Goal: Navigation & Orientation: Find specific page/section

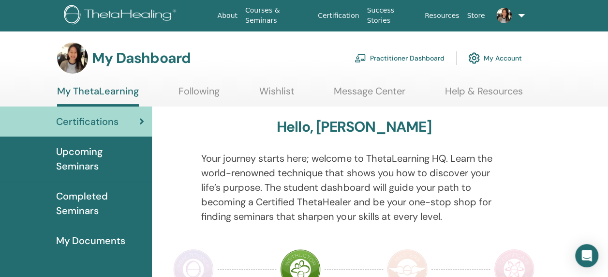
click at [201, 90] on link "Following" at bounding box center [199, 94] width 41 height 19
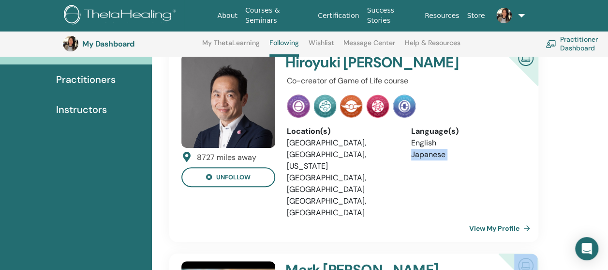
scroll to position [123, 11]
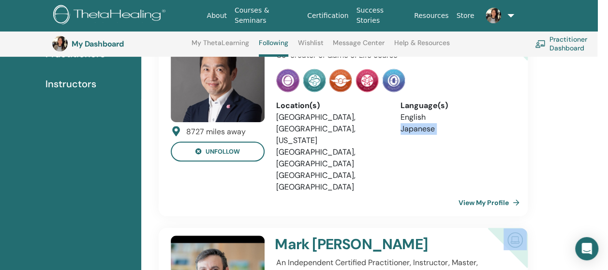
click at [598, 146] on html "About Courses & Seminars Certification Success Stories Resources Store ST Shixi…" at bounding box center [293, 12] width 608 height 270
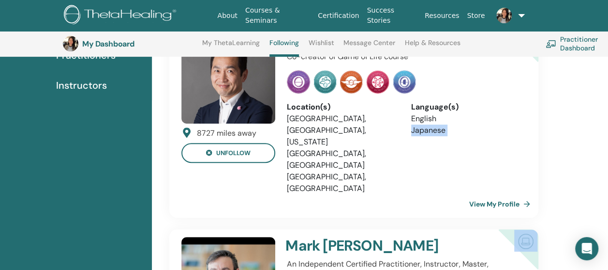
click at [508, 194] on link "View My Profile" at bounding box center [502, 203] width 65 height 19
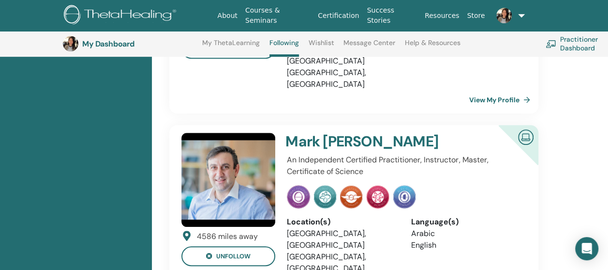
scroll to position [238, 0]
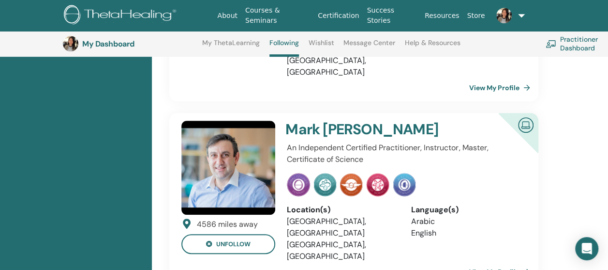
click at [494, 262] on link "View My Profile" at bounding box center [502, 271] width 65 height 19
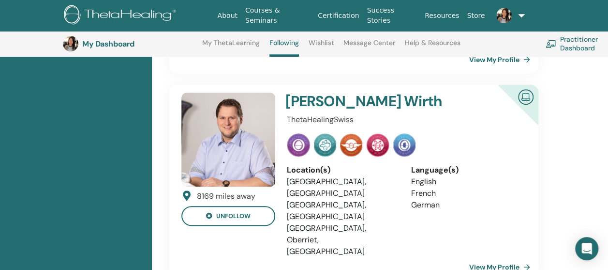
scroll to position [451, 0]
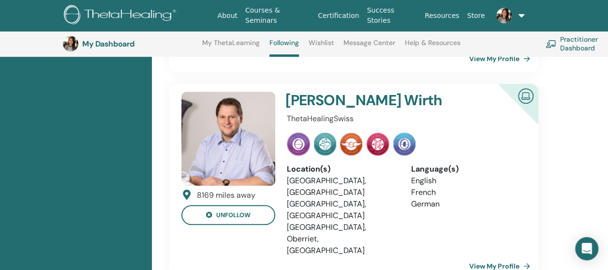
click at [499, 256] on link "View My Profile" at bounding box center [502, 265] width 65 height 19
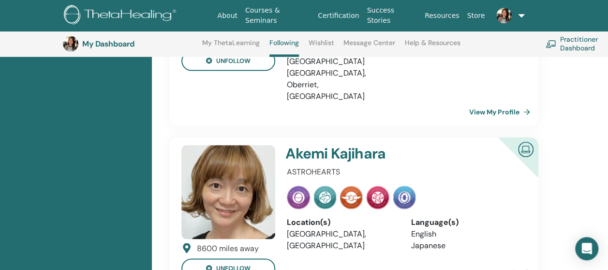
scroll to position [606, 0]
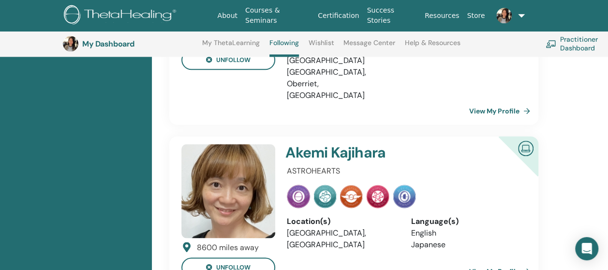
click at [499, 261] on link "View My Profile" at bounding box center [502, 270] width 65 height 19
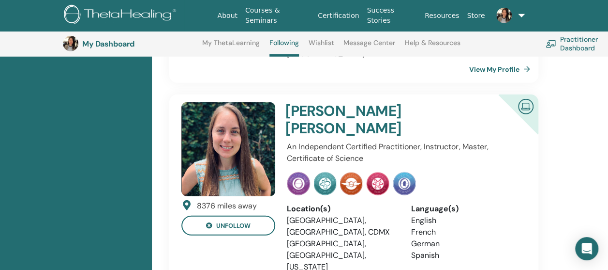
scroll to position [1284, 0]
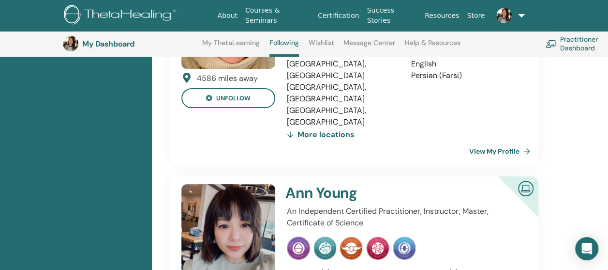
scroll to position [1854, 0]
